Goal: Information Seeking & Learning: Learn about a topic

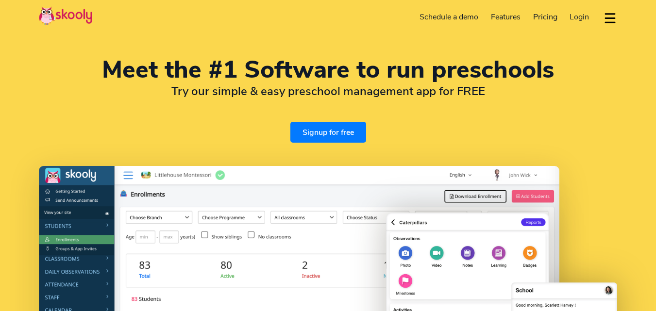
select select "en"
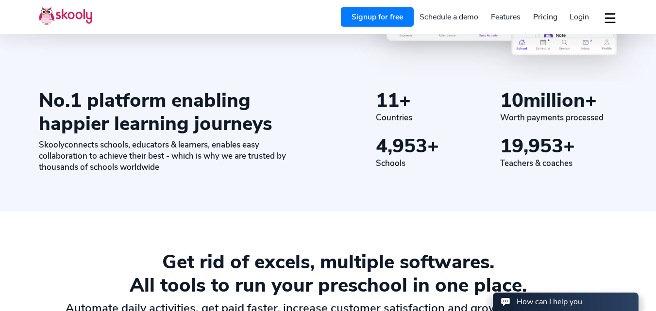
scroll to position [485, 0]
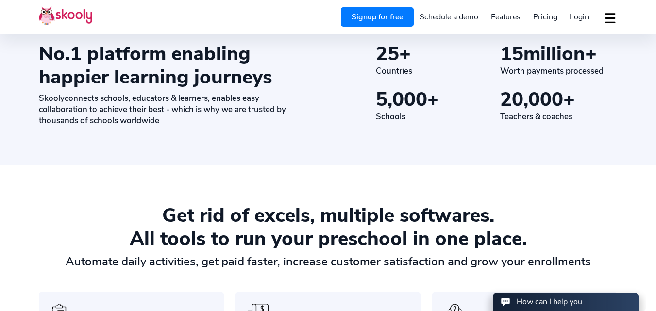
click at [543, 17] on span "Pricing" at bounding box center [545, 17] width 24 height 11
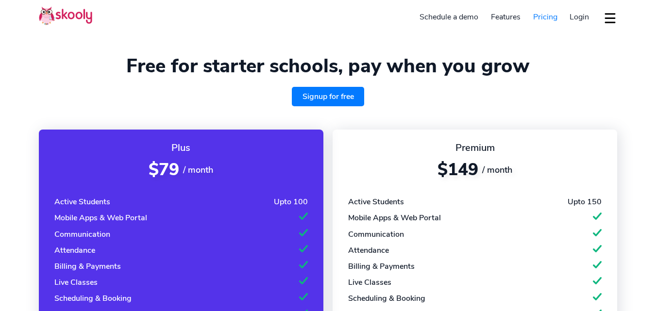
select select "en"
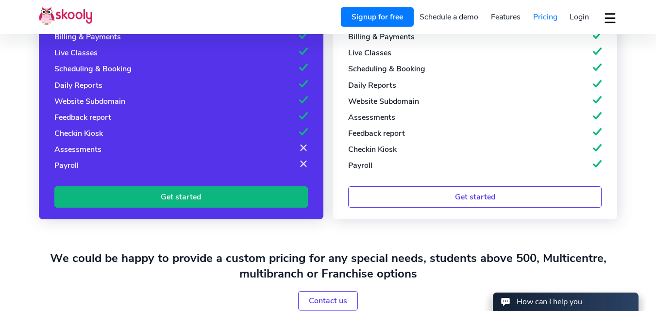
scroll to position [243, 0]
